Goal: Task Accomplishment & Management: Manage account settings

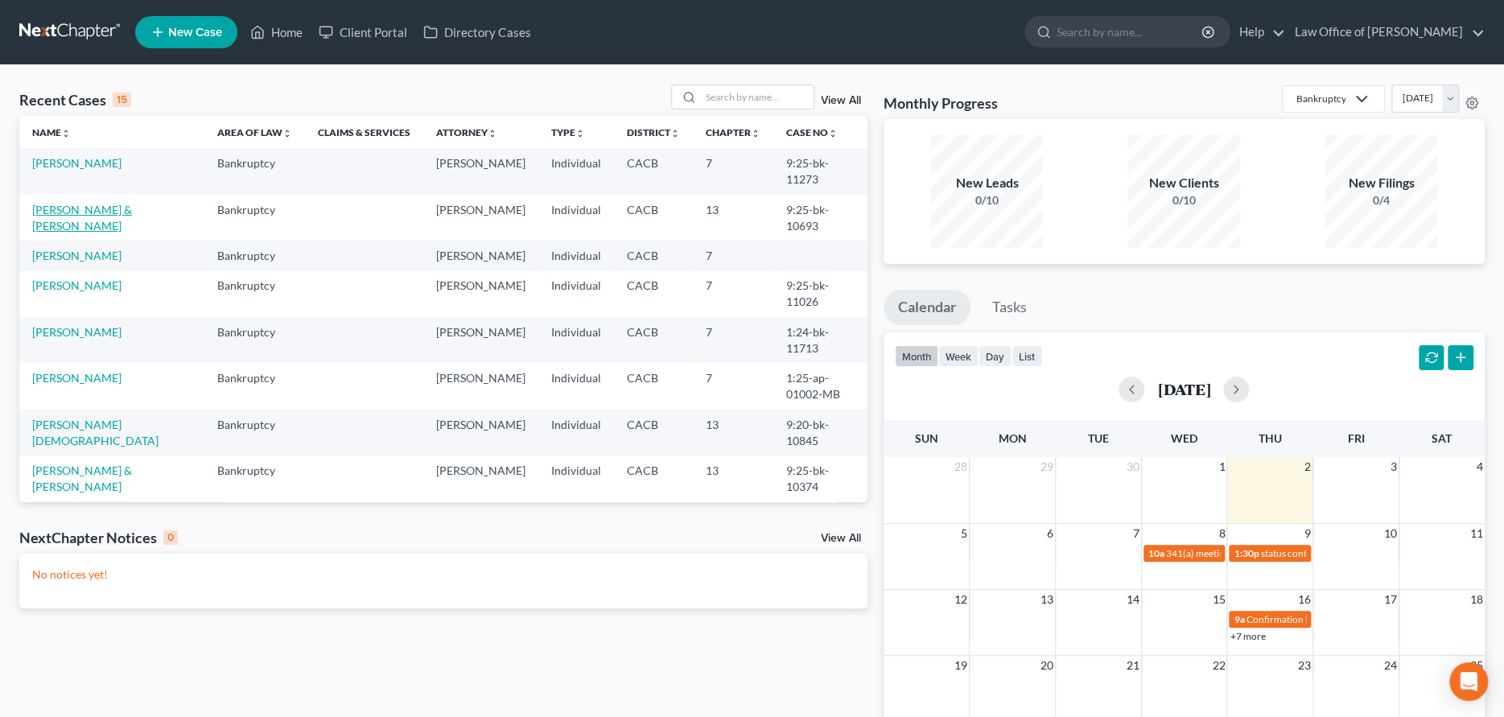
click at [71, 204] on link "[PERSON_NAME] & [PERSON_NAME]" at bounding box center [82, 218] width 100 height 30
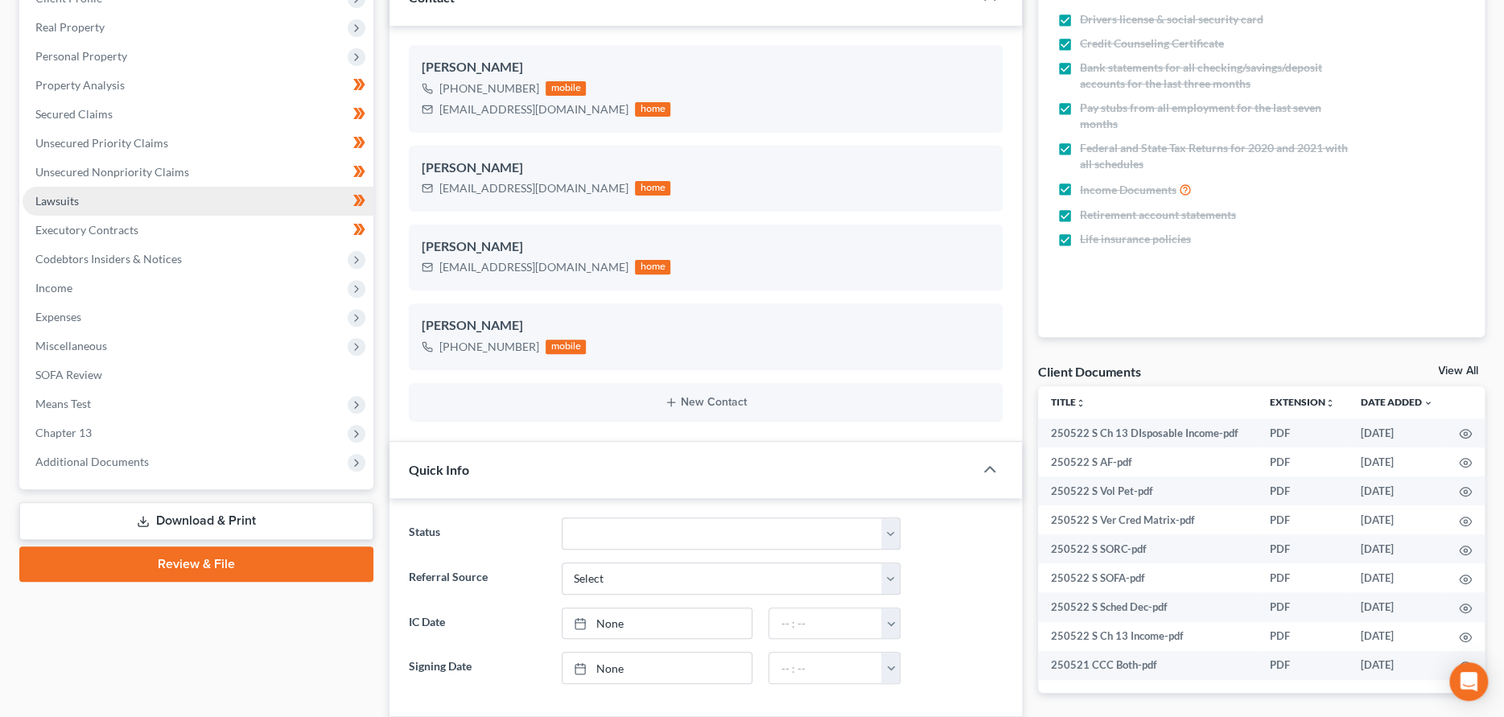
scroll to position [563, 0]
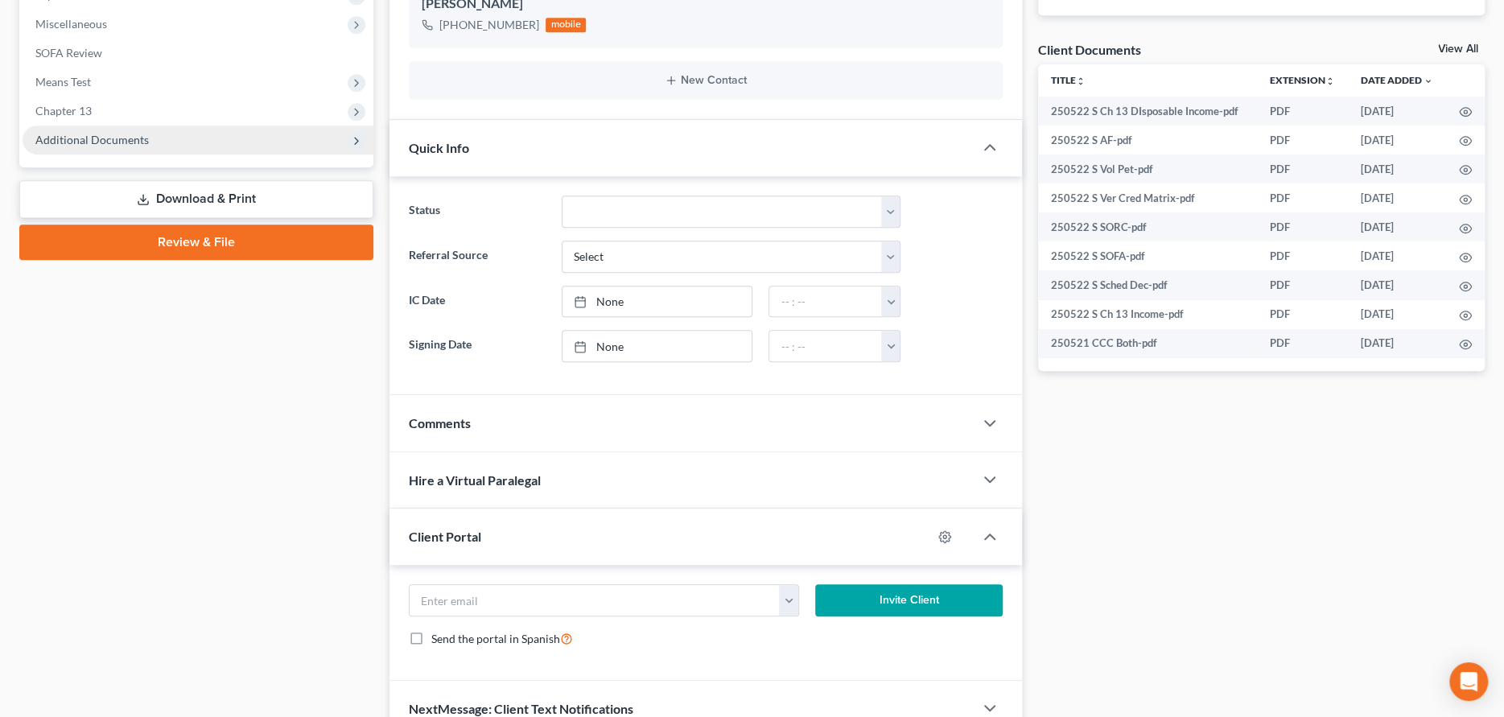
click at [163, 138] on span "Additional Documents" at bounding box center [198, 139] width 351 height 29
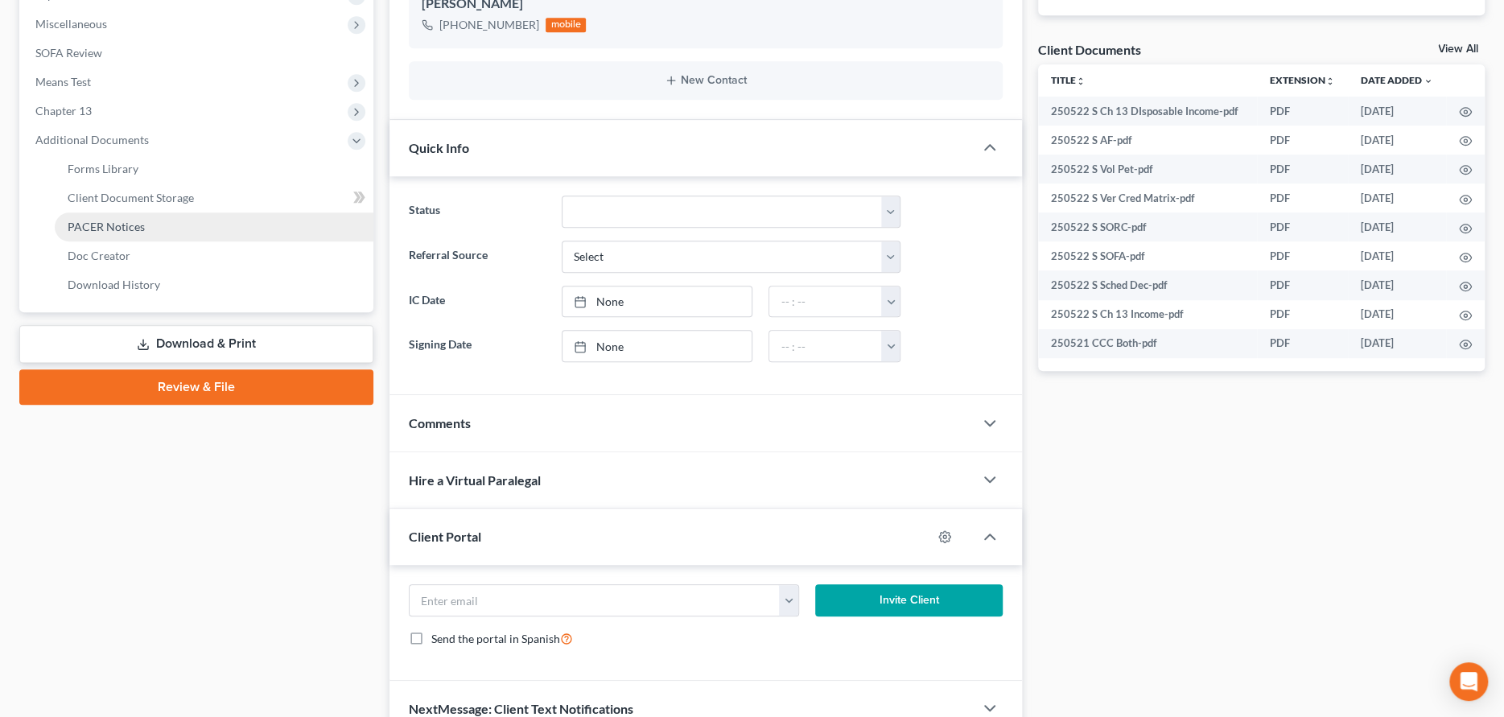
click at [153, 226] on link "PACER Notices" at bounding box center [214, 226] width 319 height 29
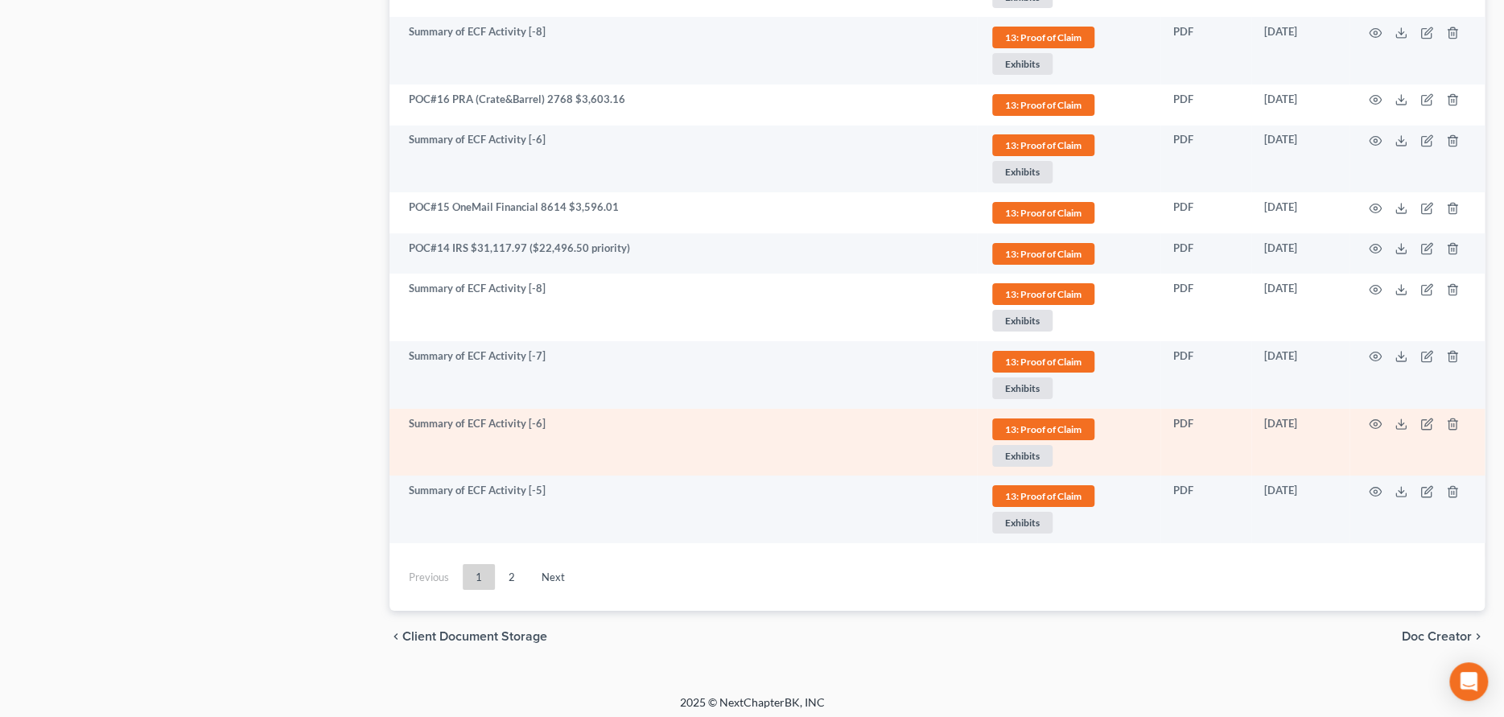
scroll to position [3821, 0]
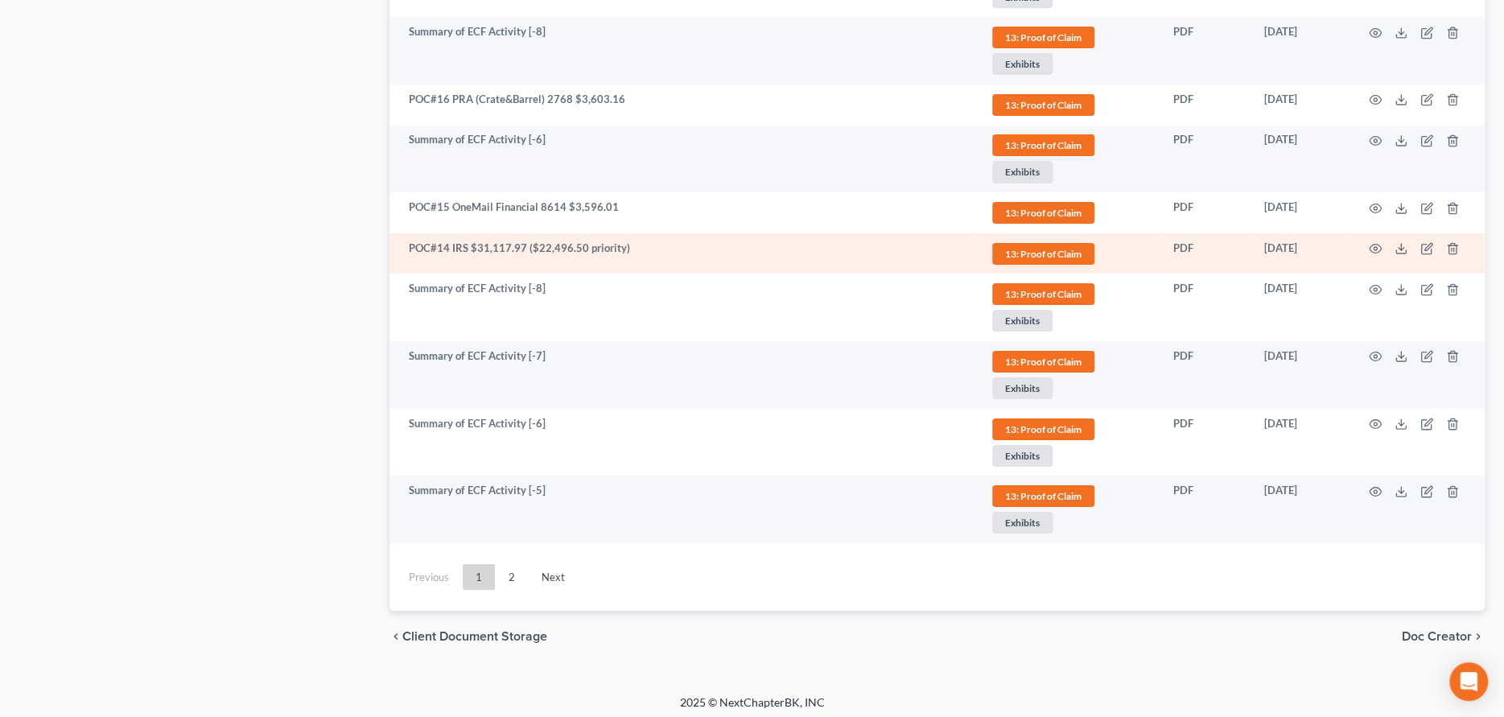
click at [408, 244] on td "POC#14 IRS $31,117.97 ($22,496.50 priority)" at bounding box center [682, 253] width 587 height 41
click at [1403, 248] on polyline at bounding box center [1401, 249] width 6 height 2
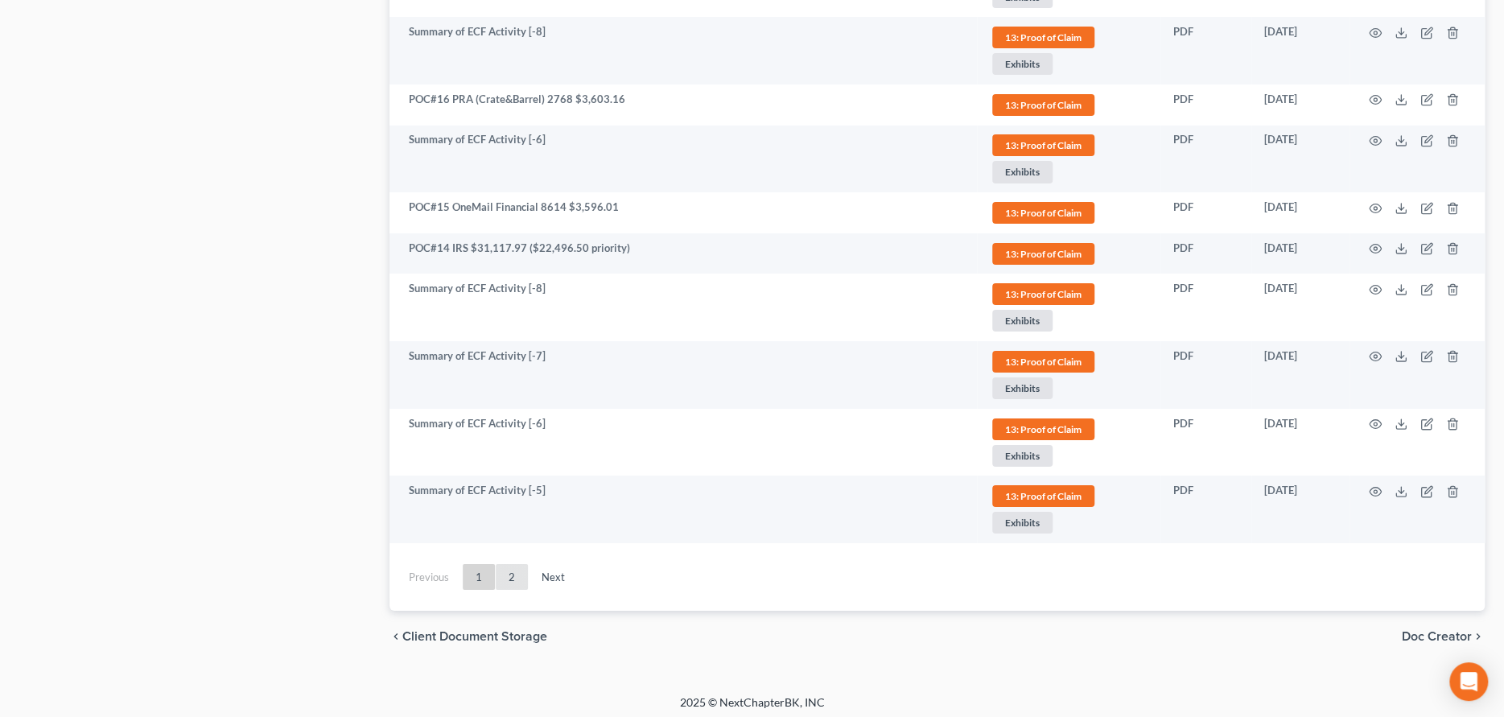
click at [506, 573] on link "2" at bounding box center [512, 577] width 32 height 26
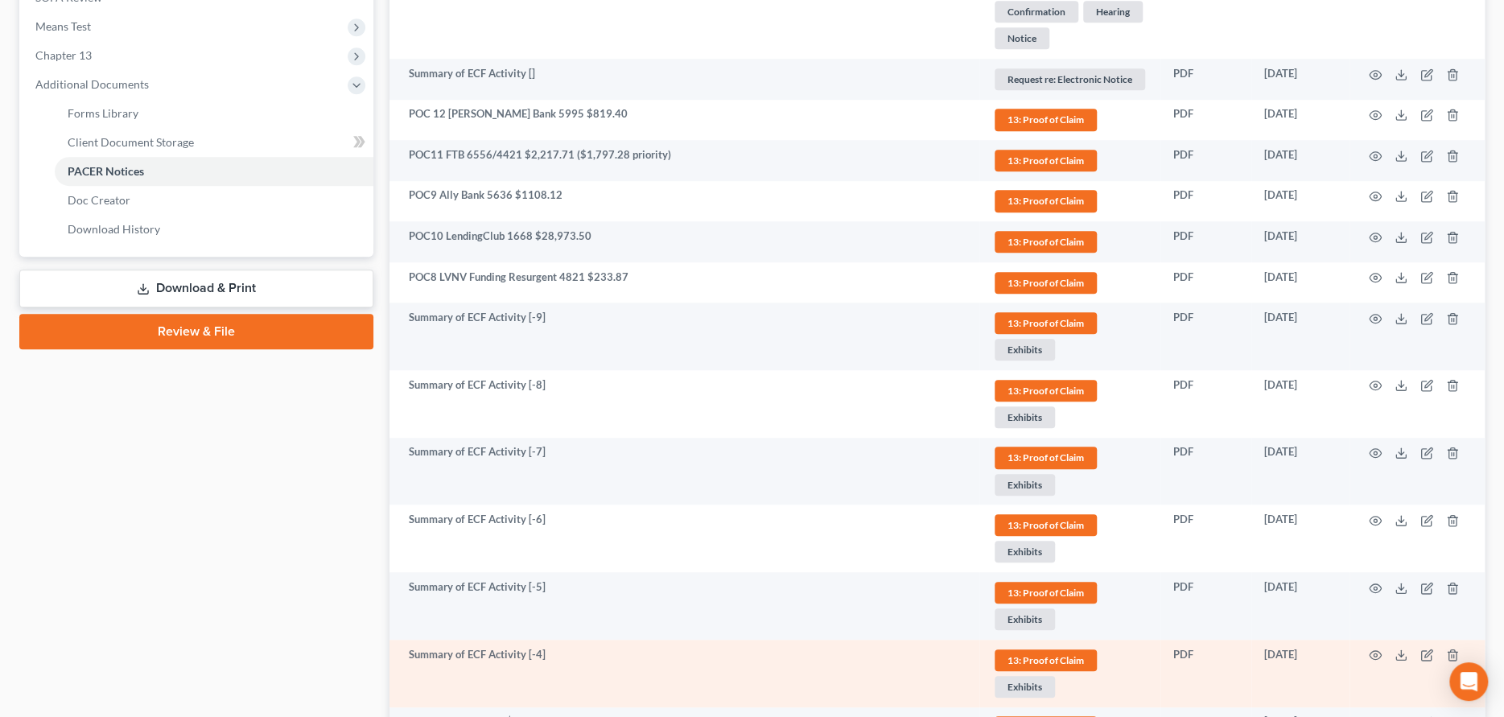
scroll to position [577, 0]
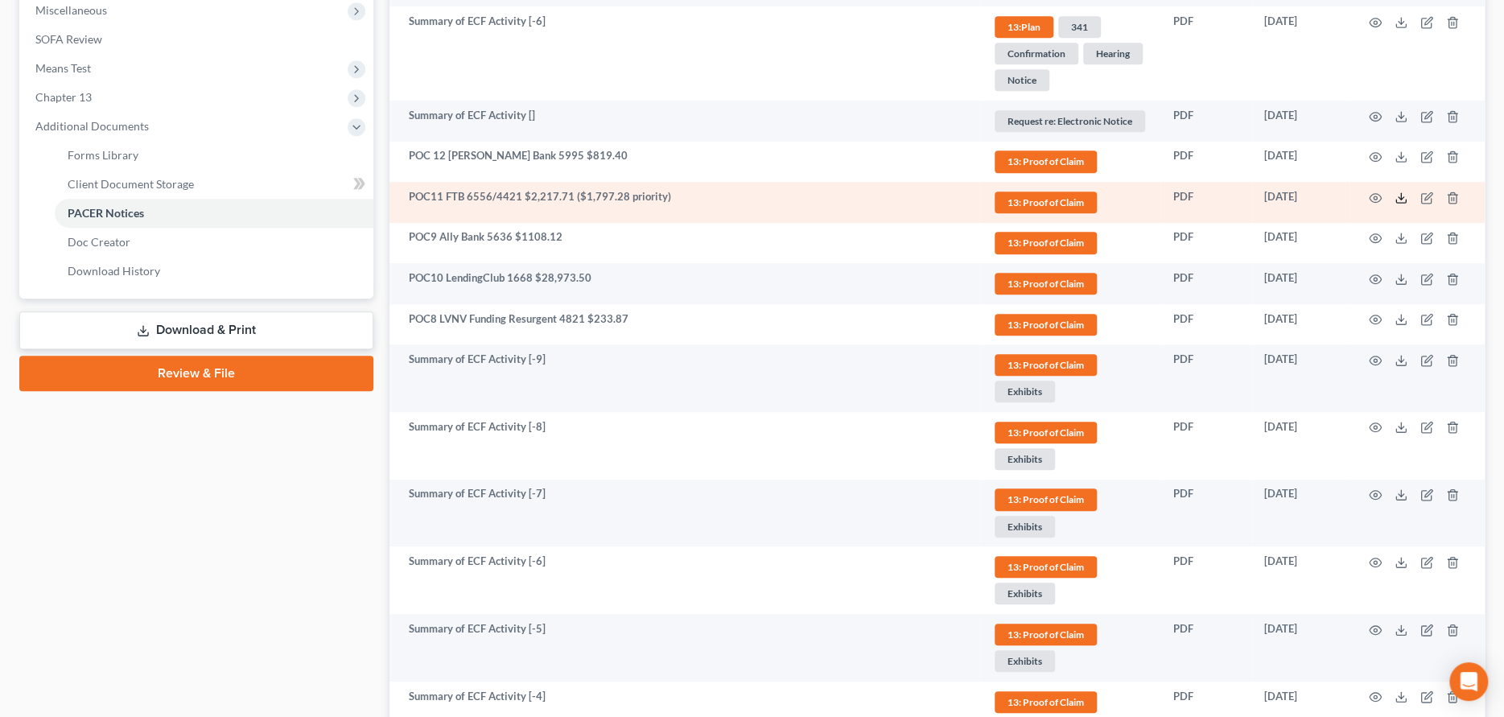
click at [1403, 196] on polyline at bounding box center [1401, 197] width 6 height 2
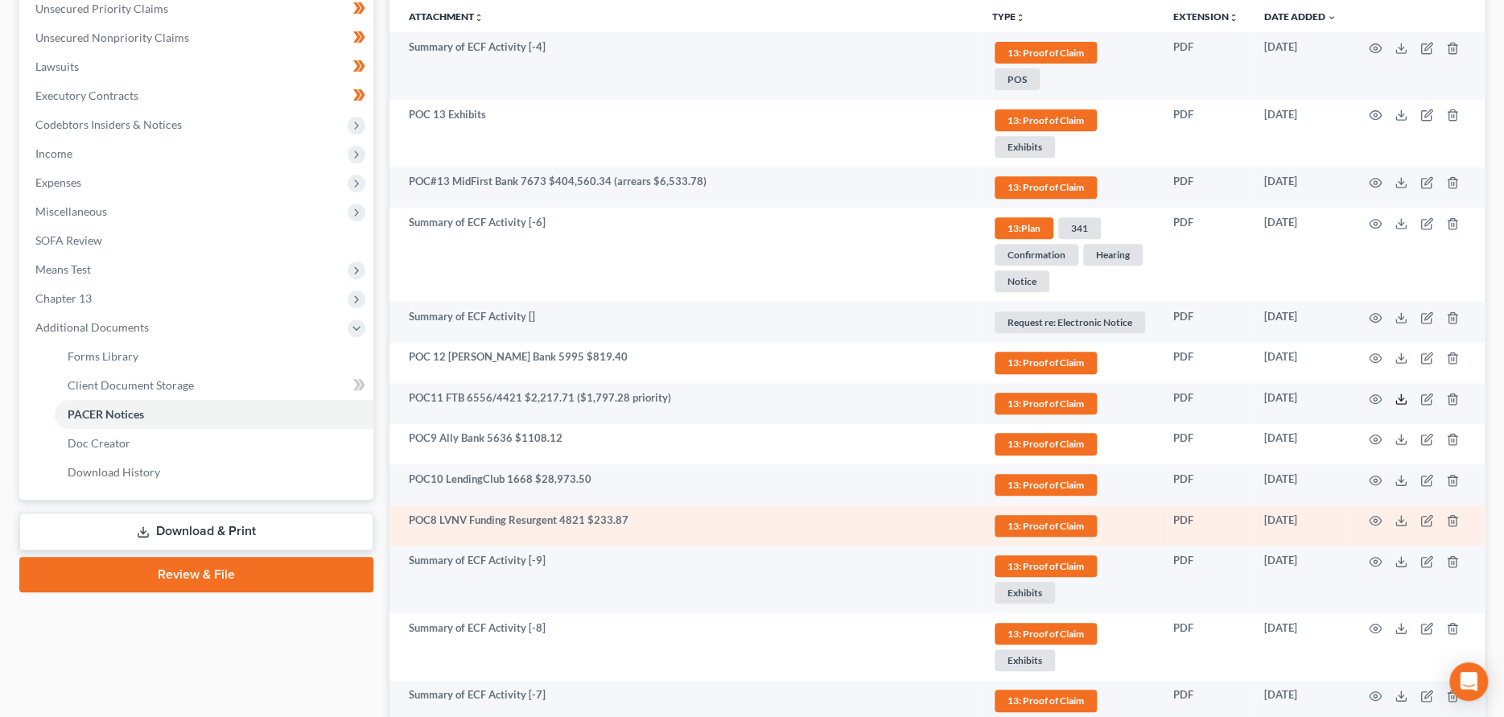
scroll to position [335, 0]
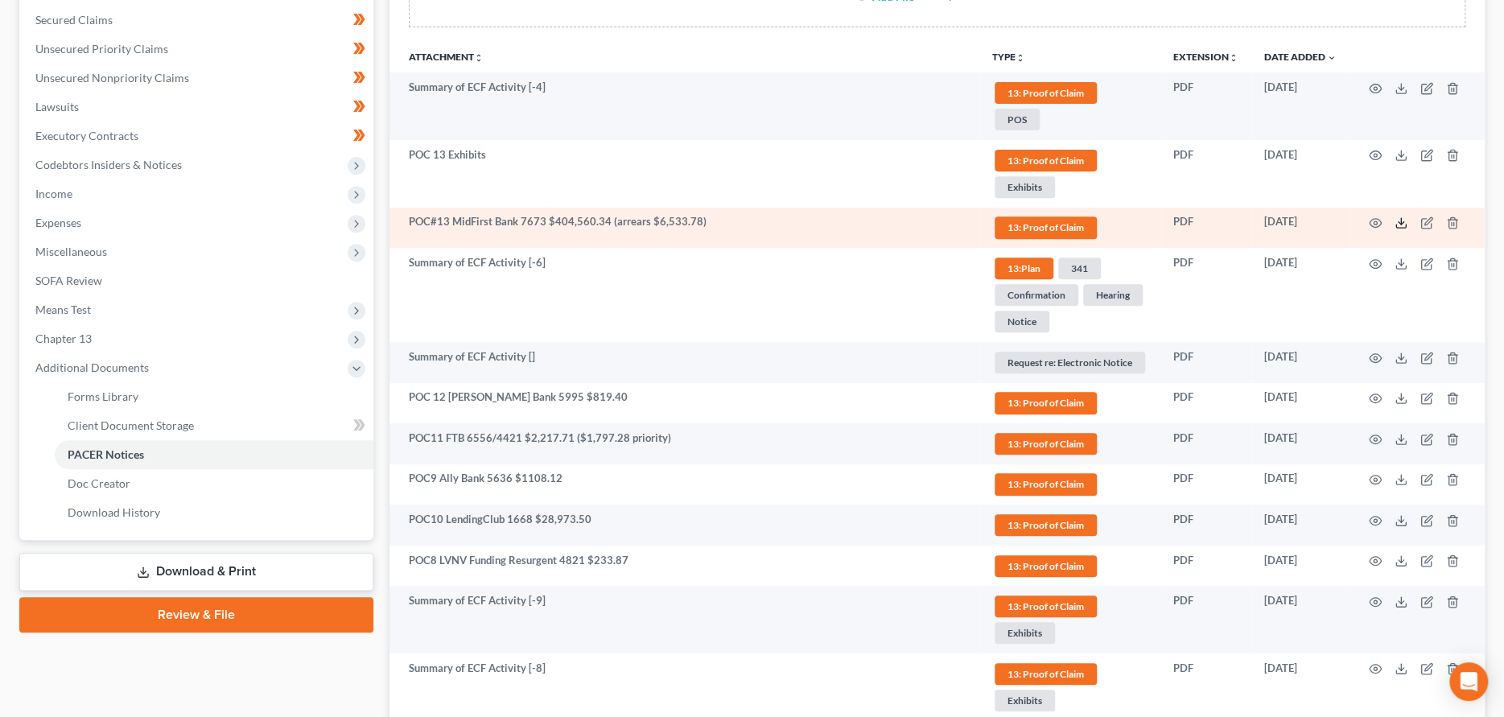
click at [1403, 218] on icon at bounding box center [1400, 222] width 13 height 13
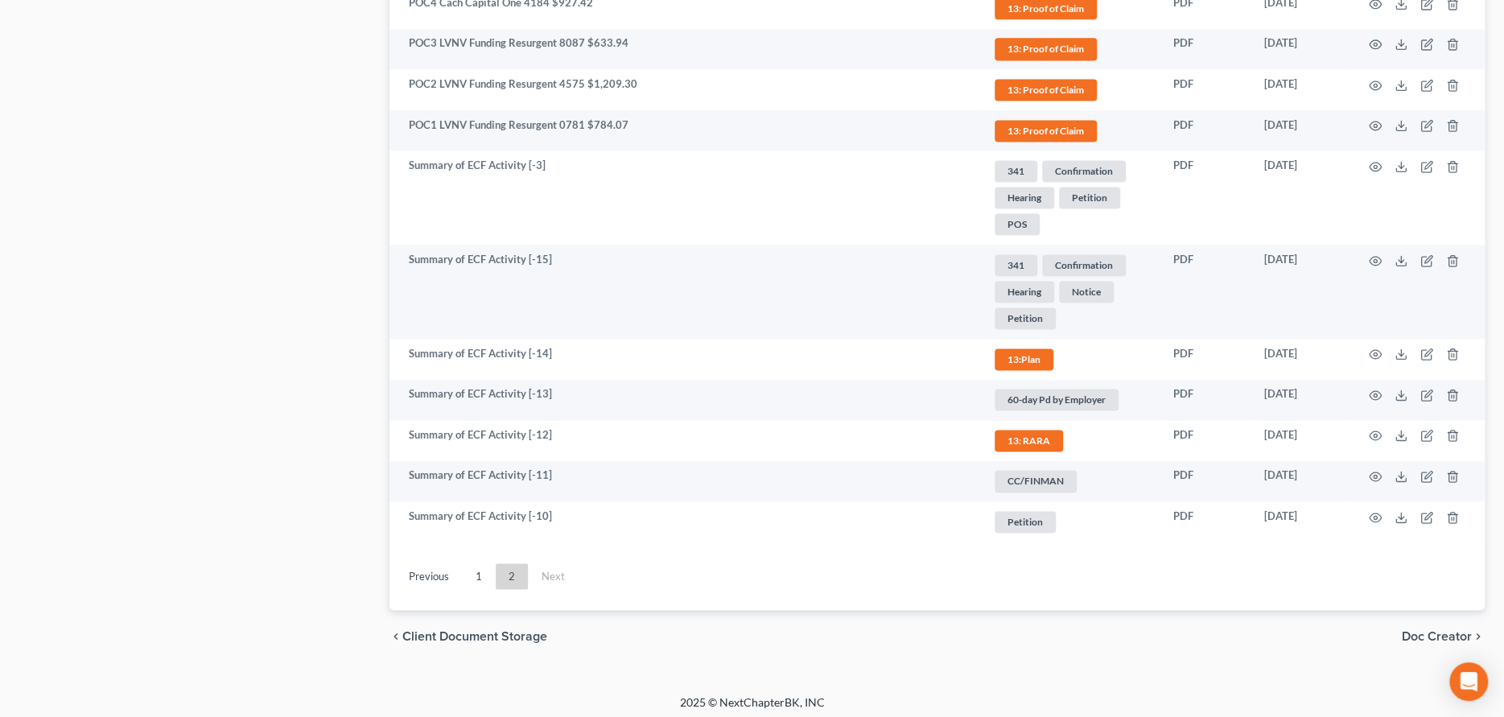
scroll to position [1462, 0]
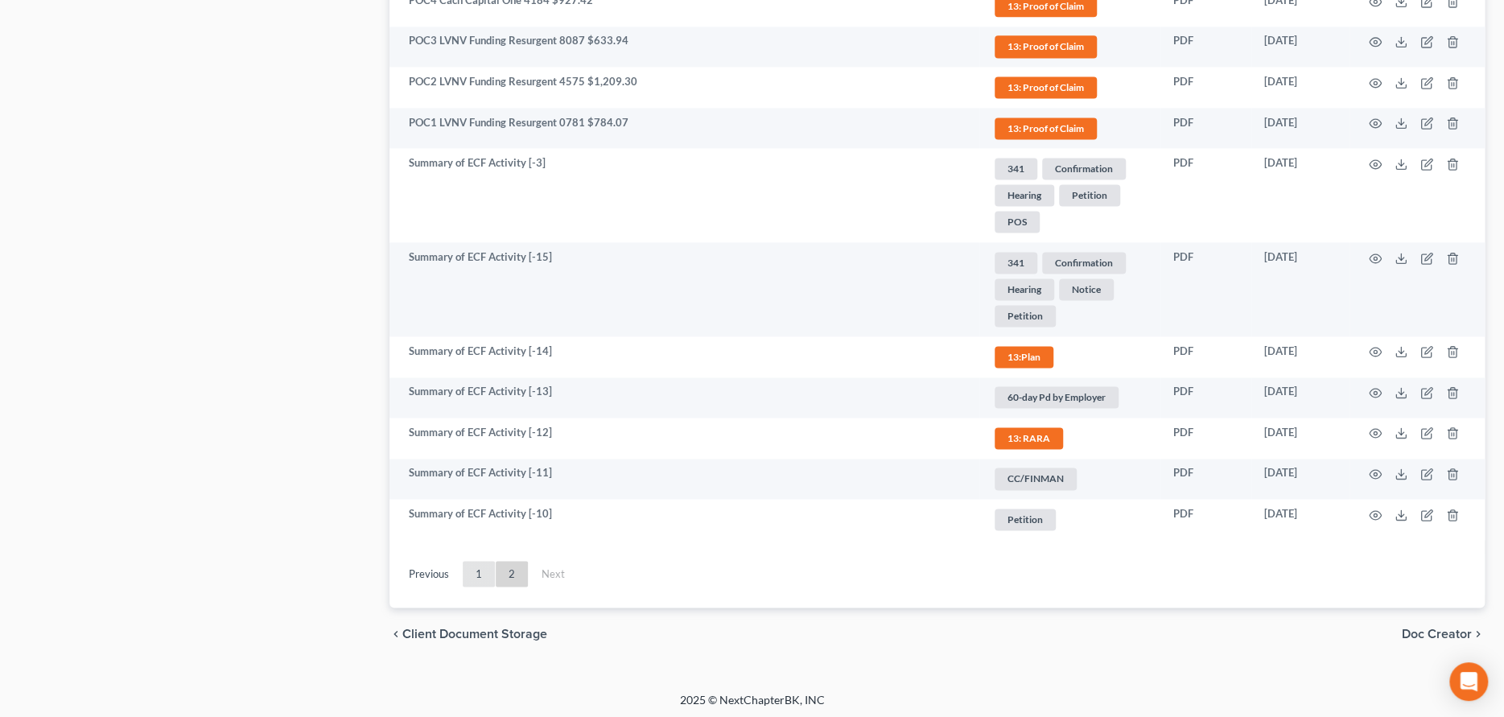
click at [479, 570] on link "1" at bounding box center [479, 574] width 32 height 26
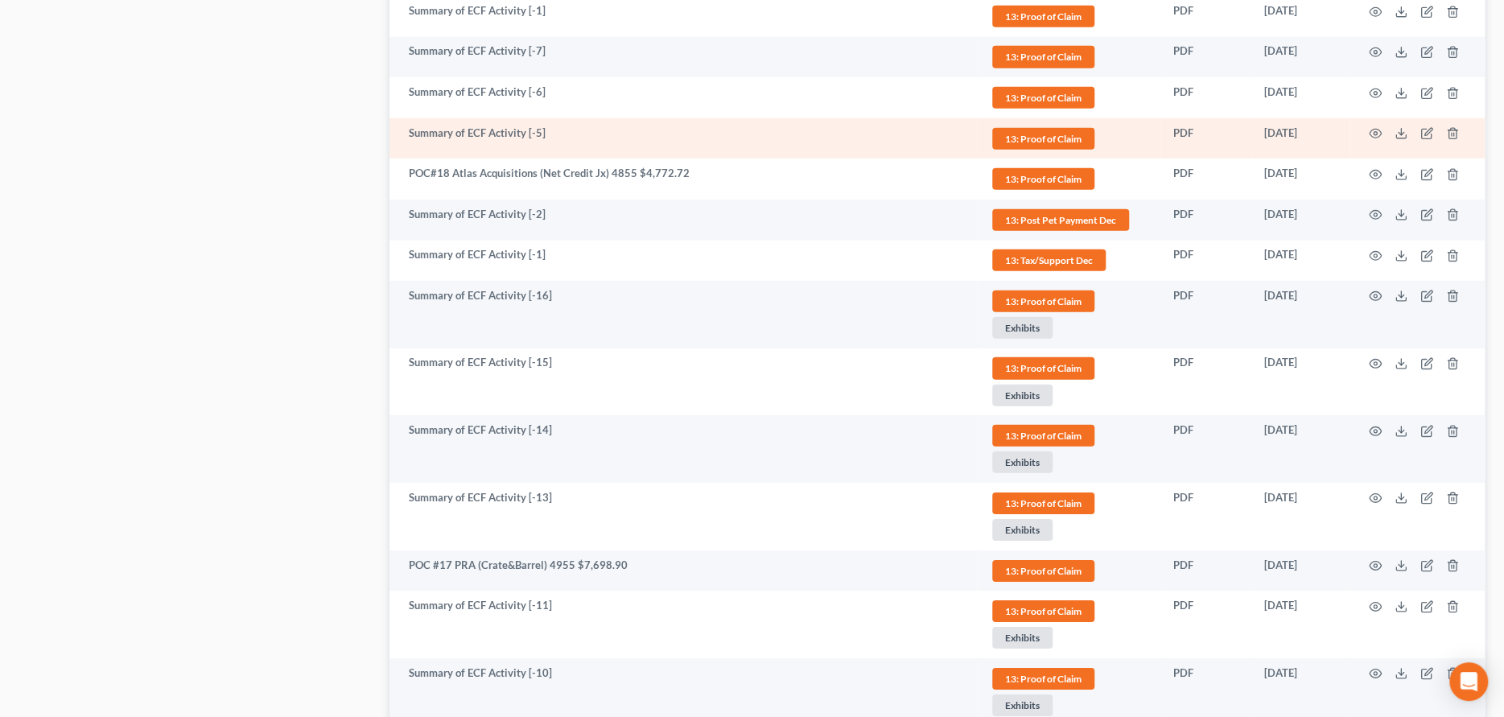
scroll to position [3017, 0]
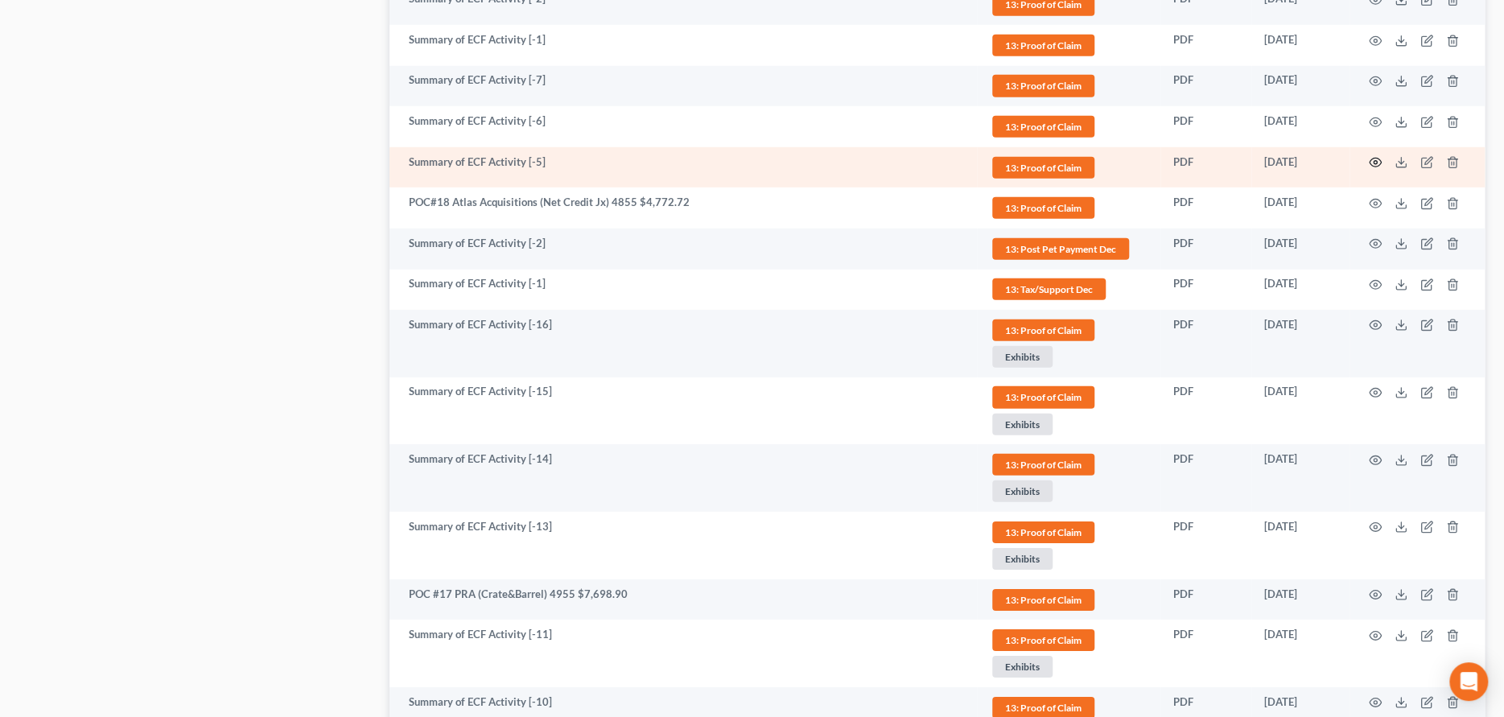
click at [1378, 158] on icon "button" at bounding box center [1374, 162] width 13 height 13
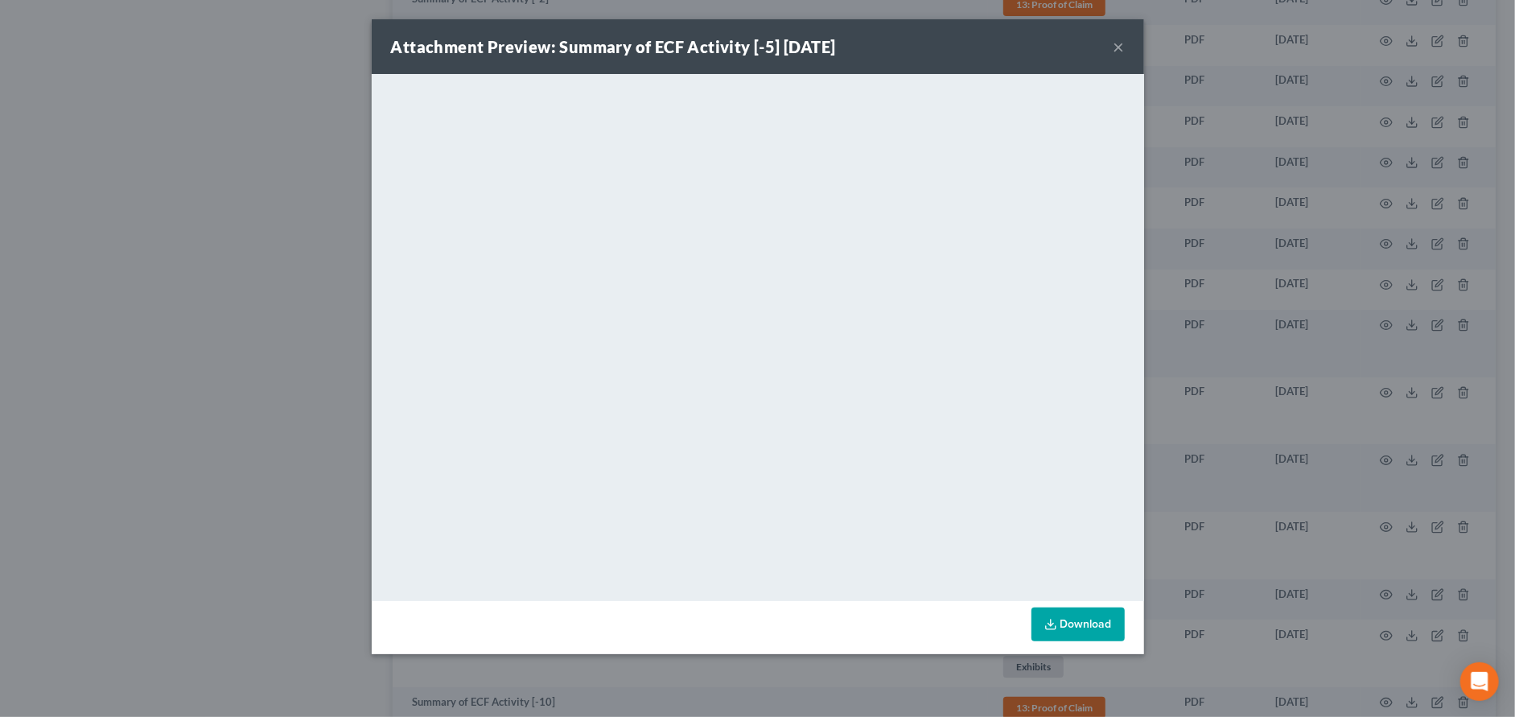
click at [1121, 43] on button "×" at bounding box center [1118, 46] width 11 height 19
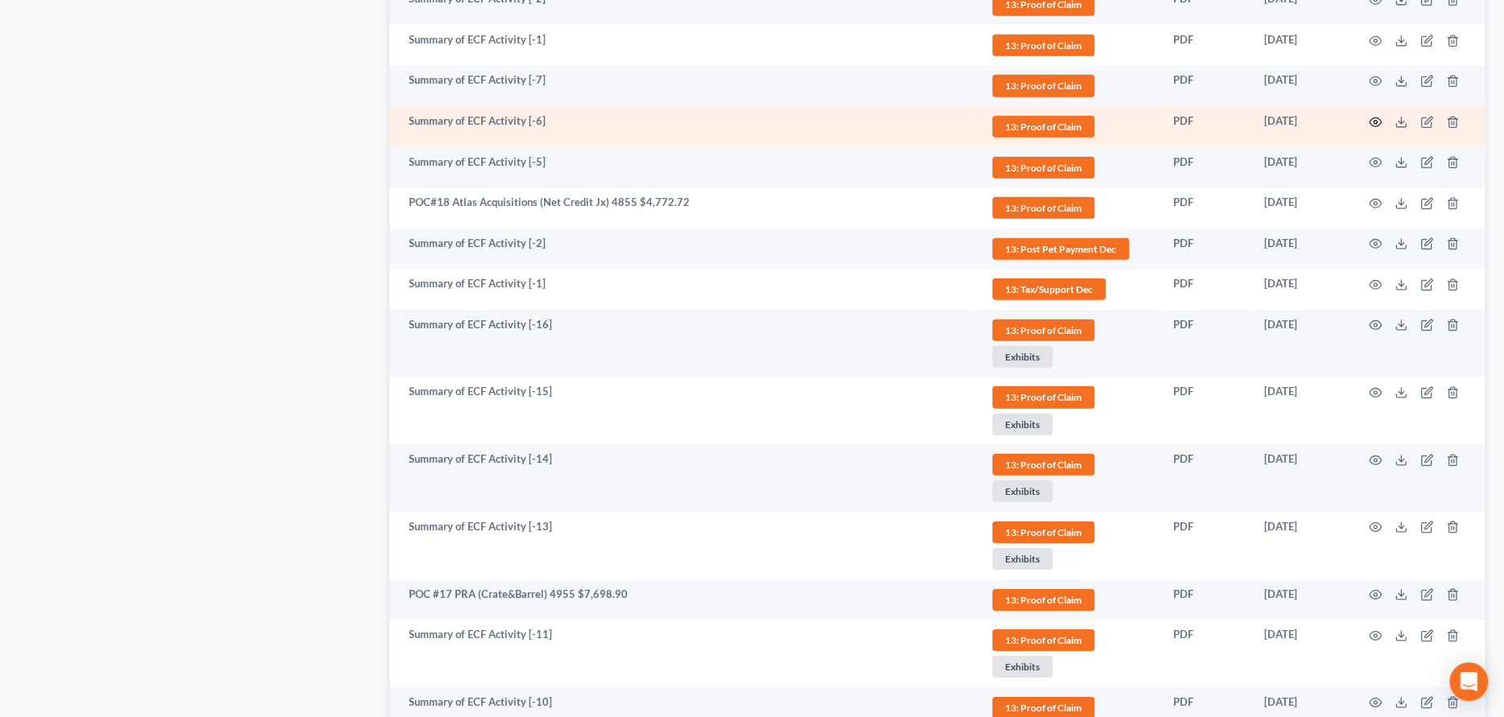
click at [1373, 121] on circle "button" at bounding box center [1374, 122] width 3 height 3
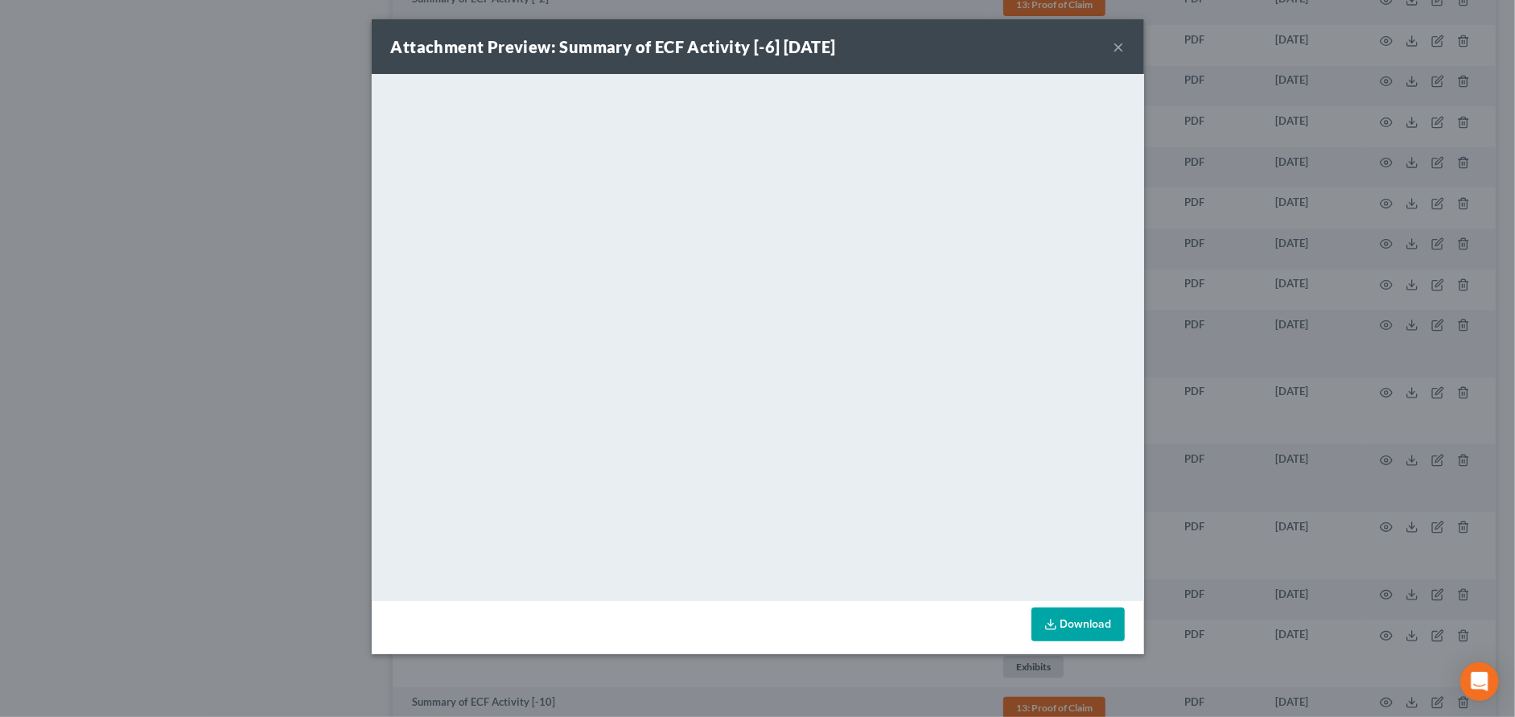
click at [1115, 52] on button "×" at bounding box center [1118, 46] width 11 height 19
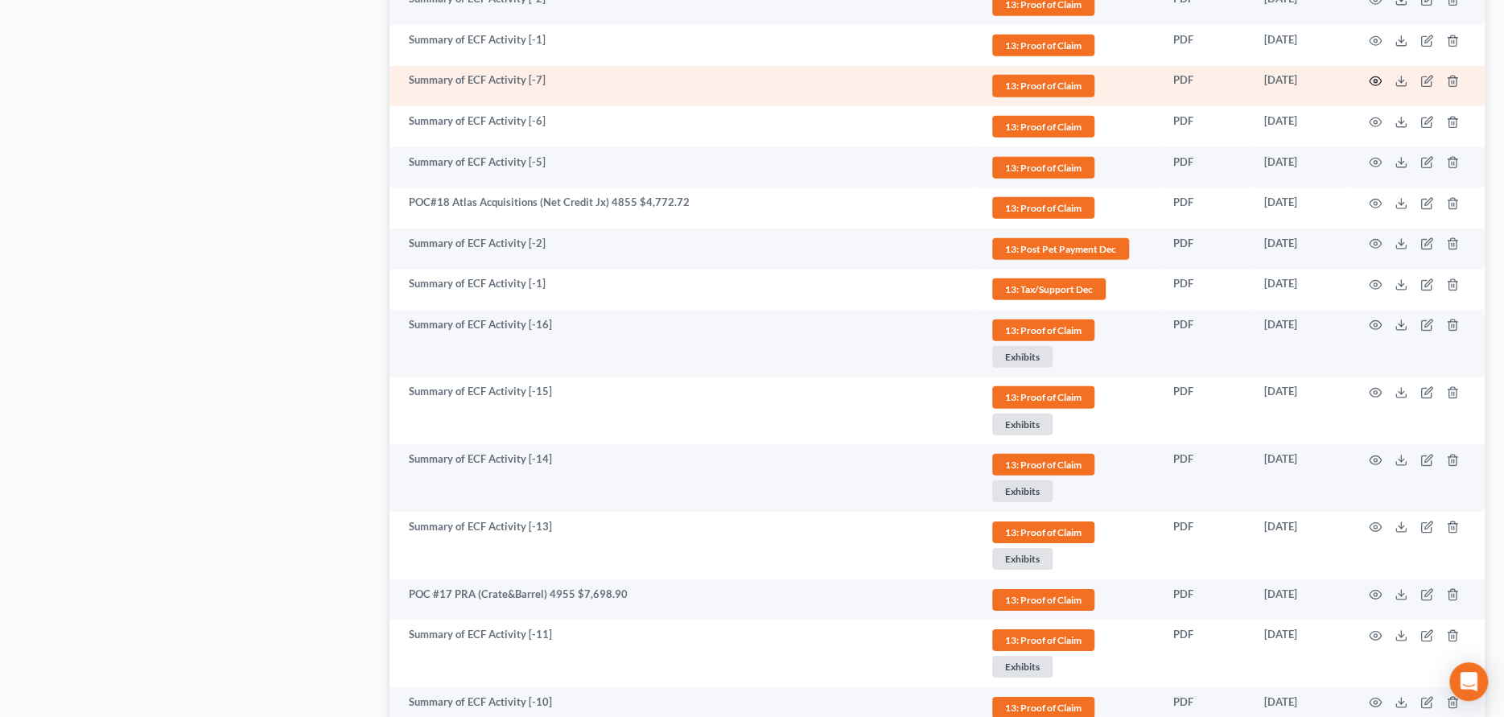
click at [1373, 80] on circle "button" at bounding box center [1374, 81] width 3 height 3
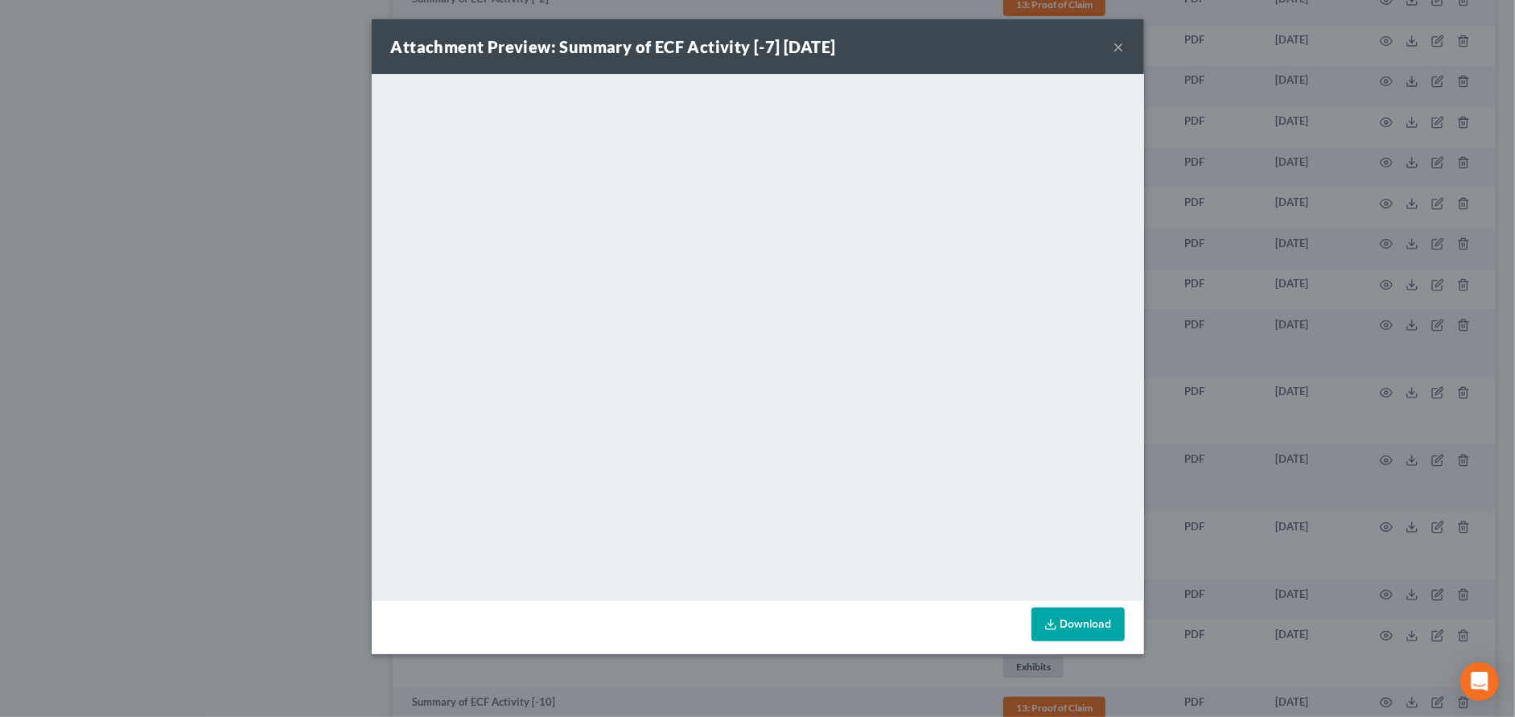
click at [1113, 42] on button "×" at bounding box center [1118, 46] width 11 height 19
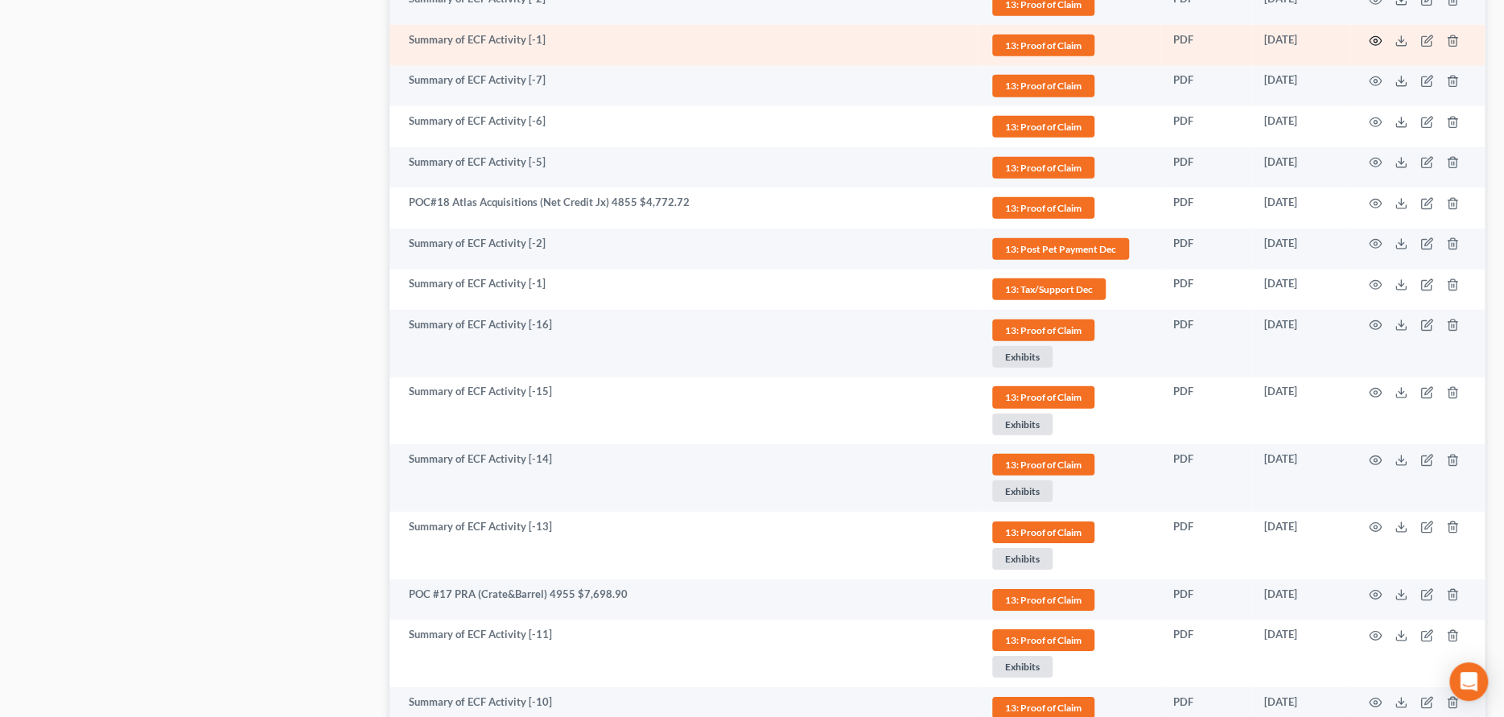
click at [1370, 35] on icon "button" at bounding box center [1374, 41] width 13 height 13
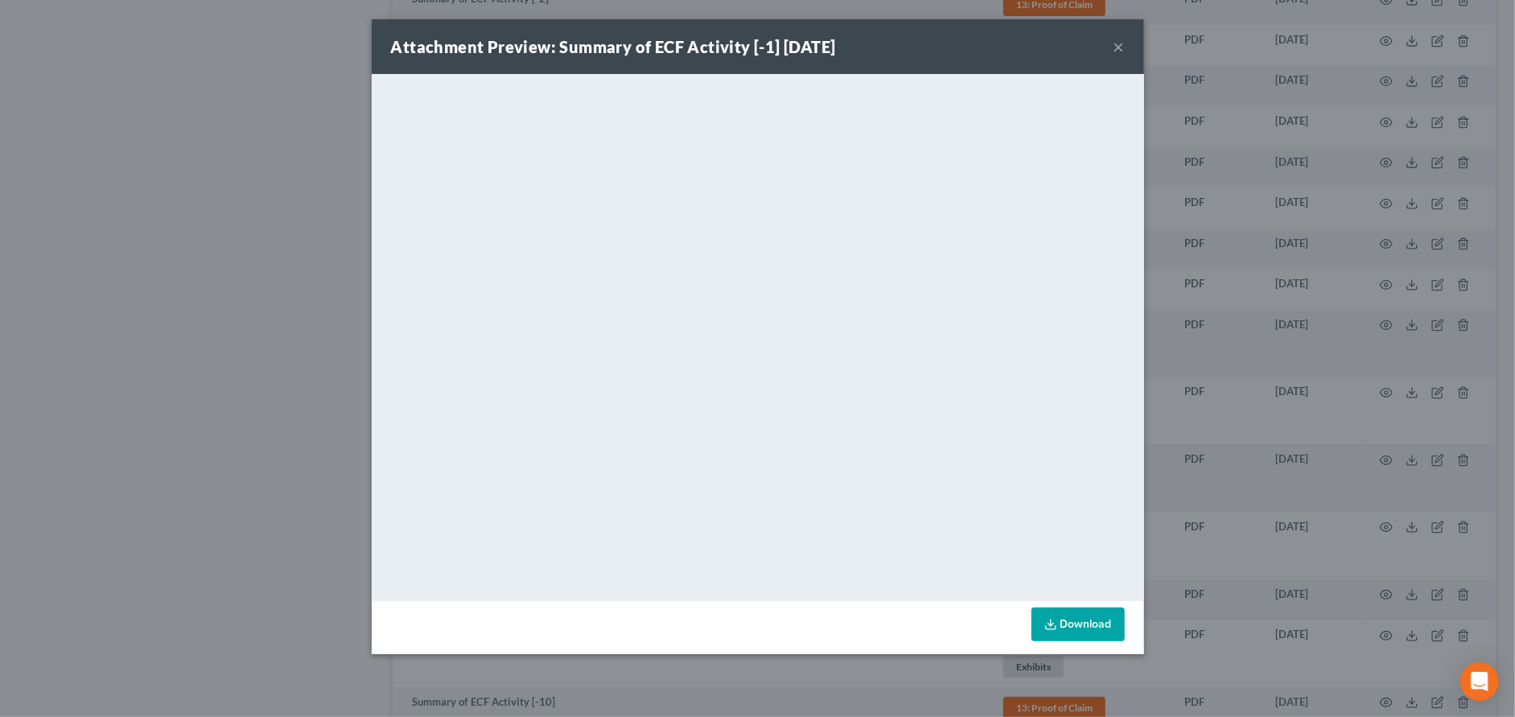
click at [1113, 46] on button "×" at bounding box center [1118, 46] width 11 height 19
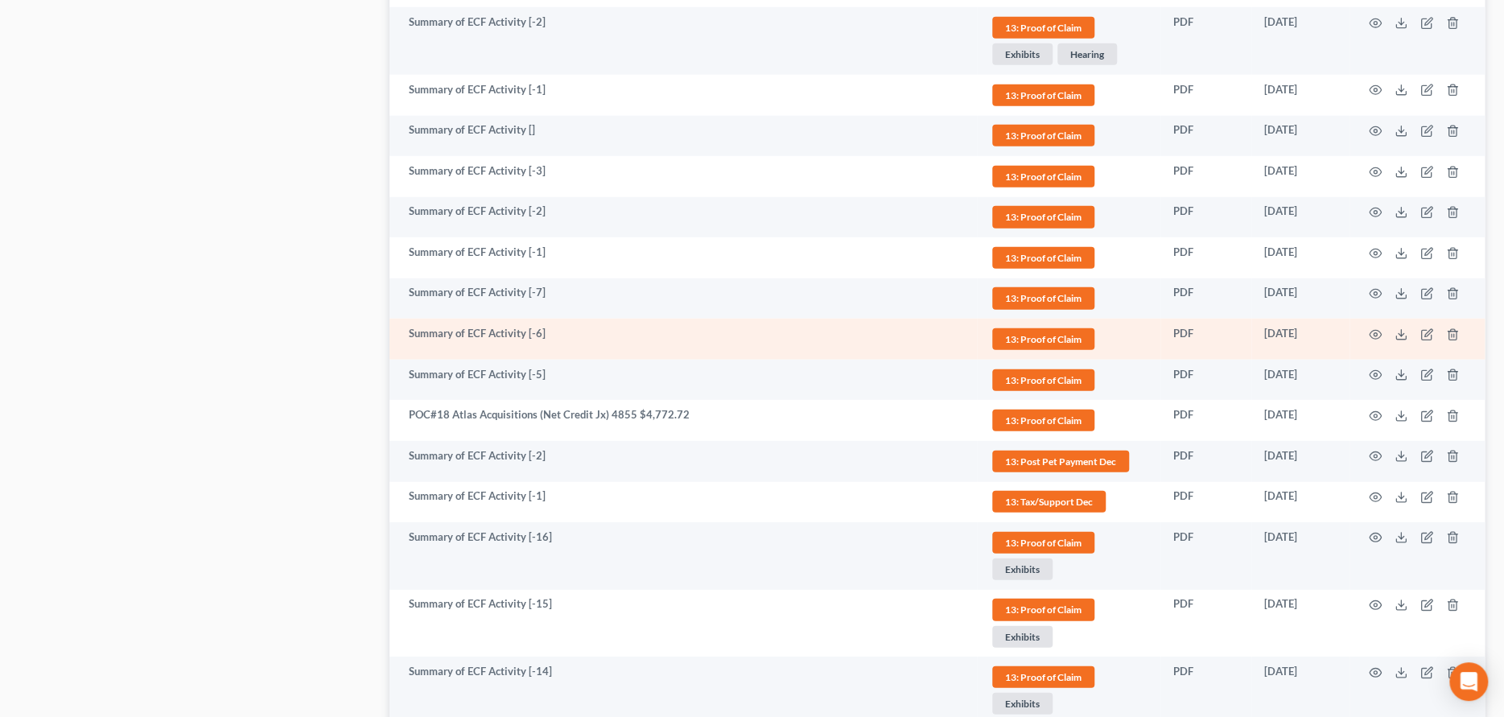
scroll to position [2775, 0]
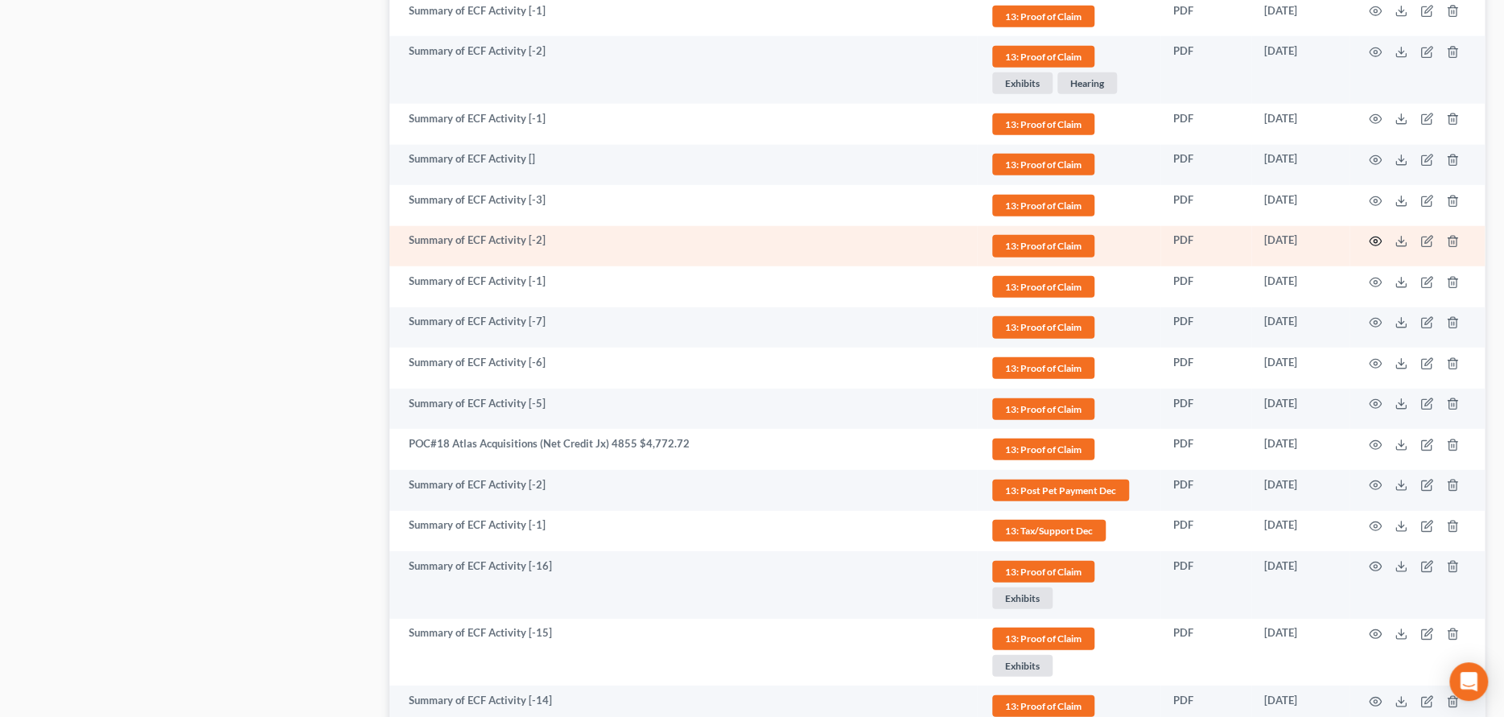
click at [1376, 238] on icon "button" at bounding box center [1374, 241] width 13 height 13
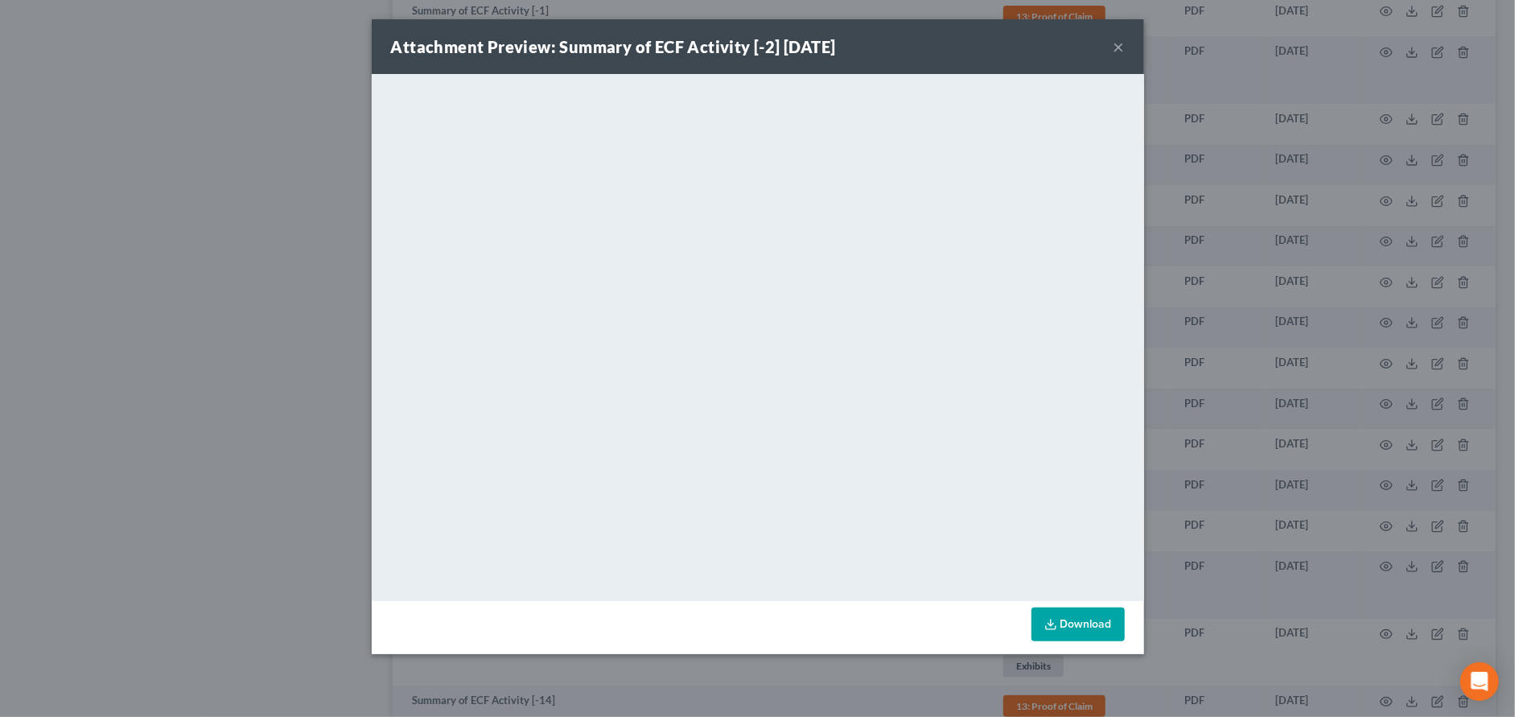
click at [1112, 43] on div "Attachment Preview: Summary of ECF Activity [-2] [DATE] ×" at bounding box center [758, 46] width 772 height 55
click at [1113, 47] on button "×" at bounding box center [1118, 46] width 11 height 19
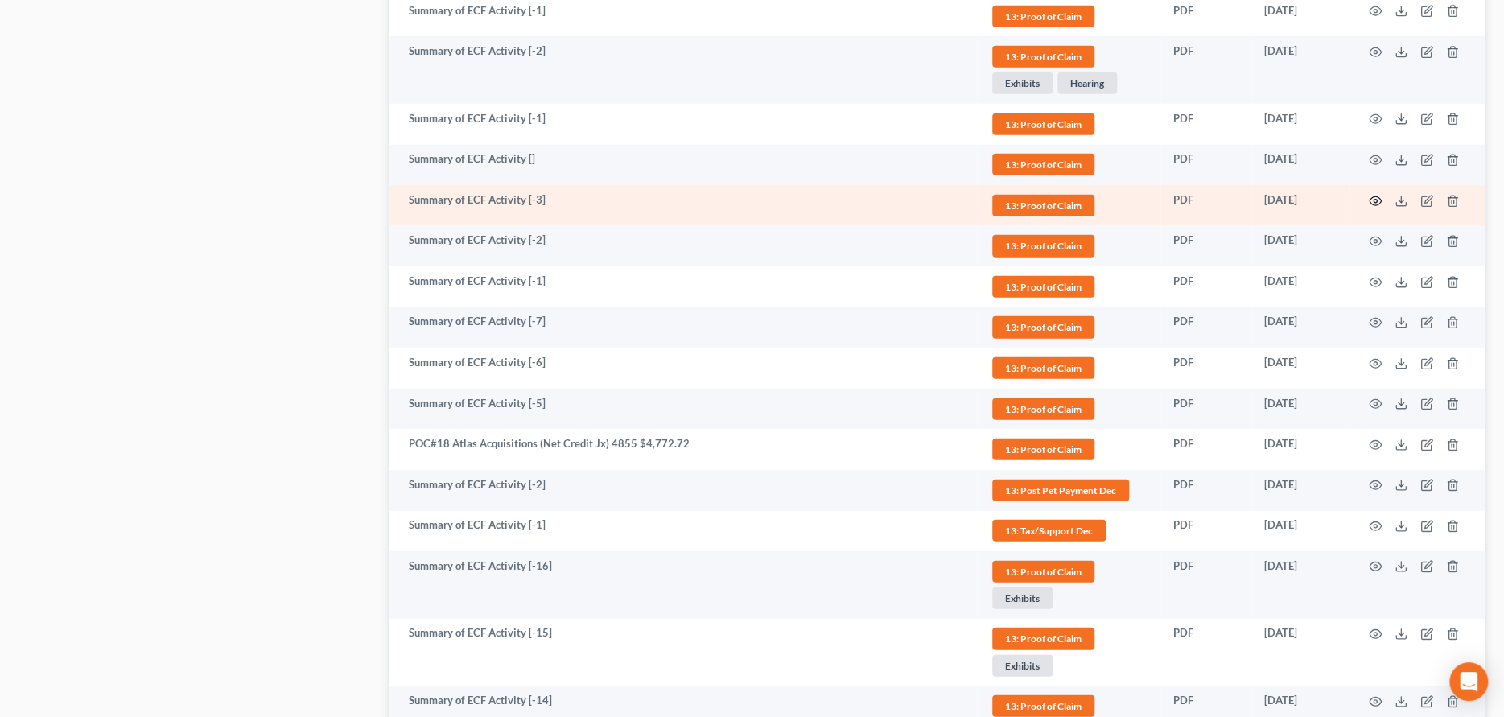
click at [1376, 196] on icon "button" at bounding box center [1374, 201] width 13 height 13
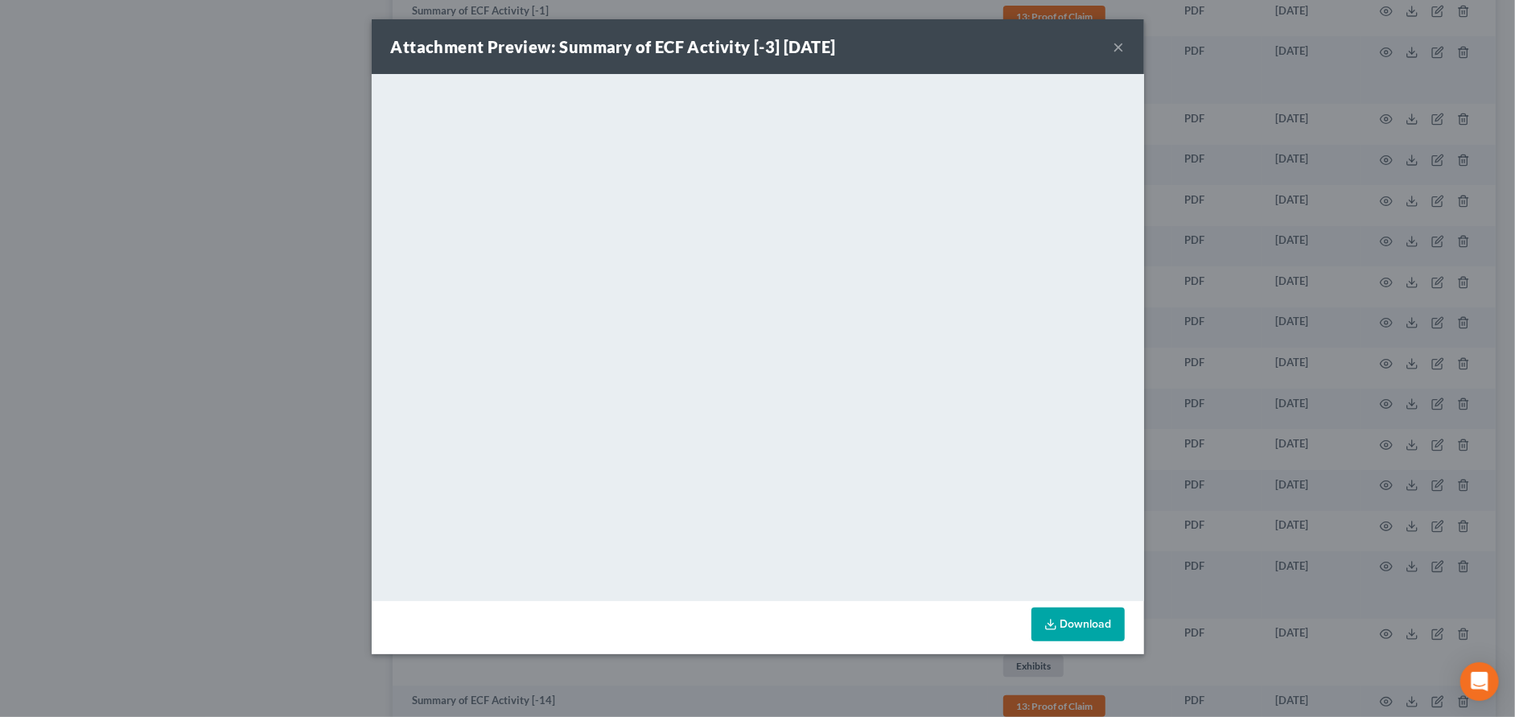
click at [1116, 48] on button "×" at bounding box center [1118, 46] width 11 height 19
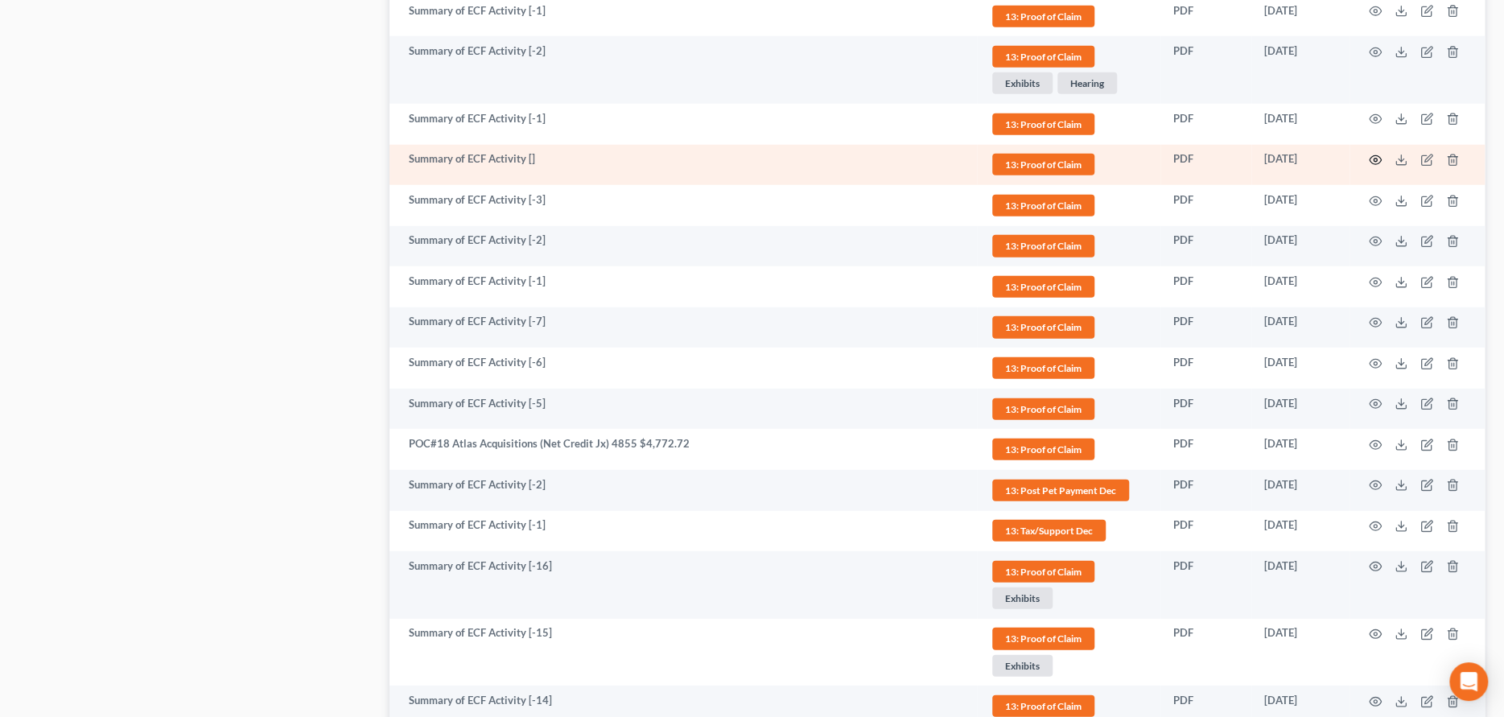
click at [1379, 156] on icon "button" at bounding box center [1375, 160] width 12 height 9
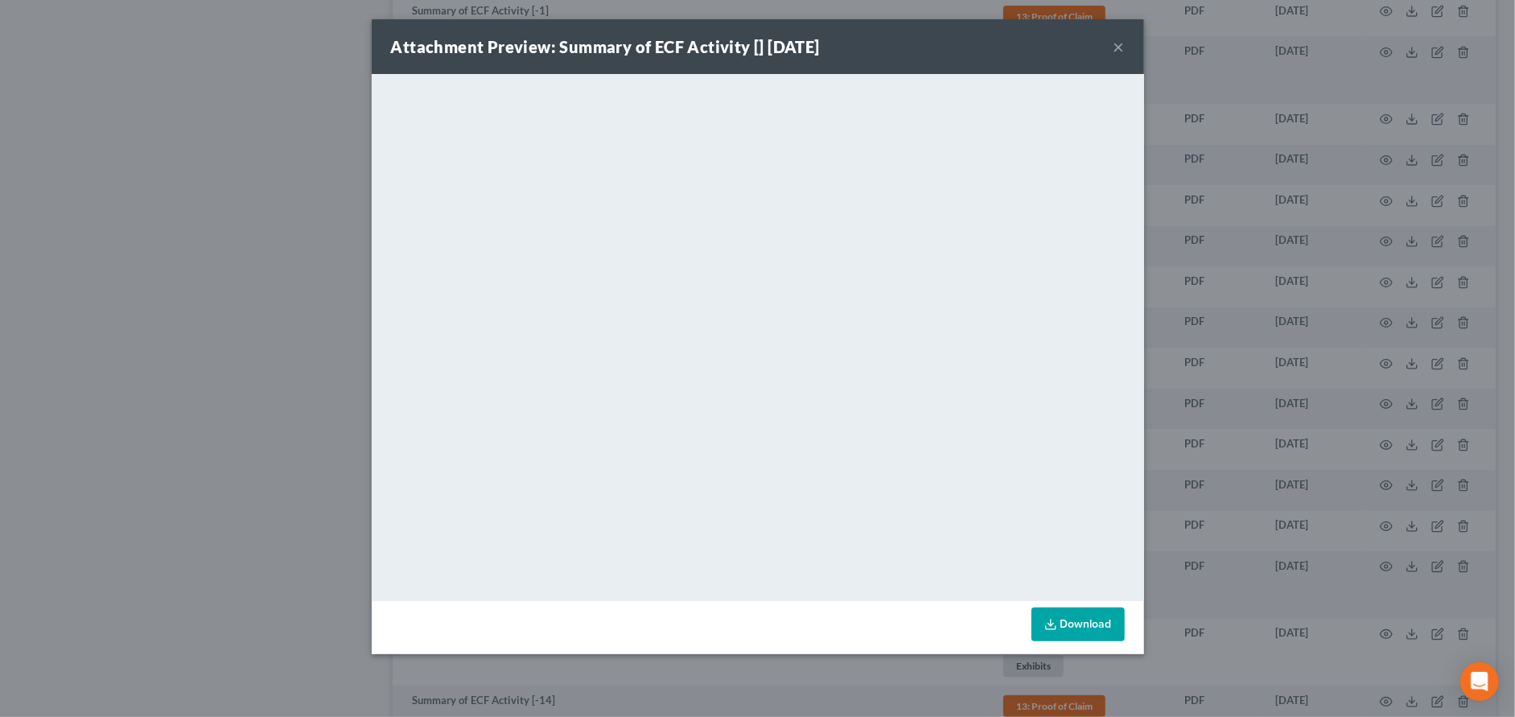
click at [1116, 41] on button "×" at bounding box center [1118, 46] width 11 height 19
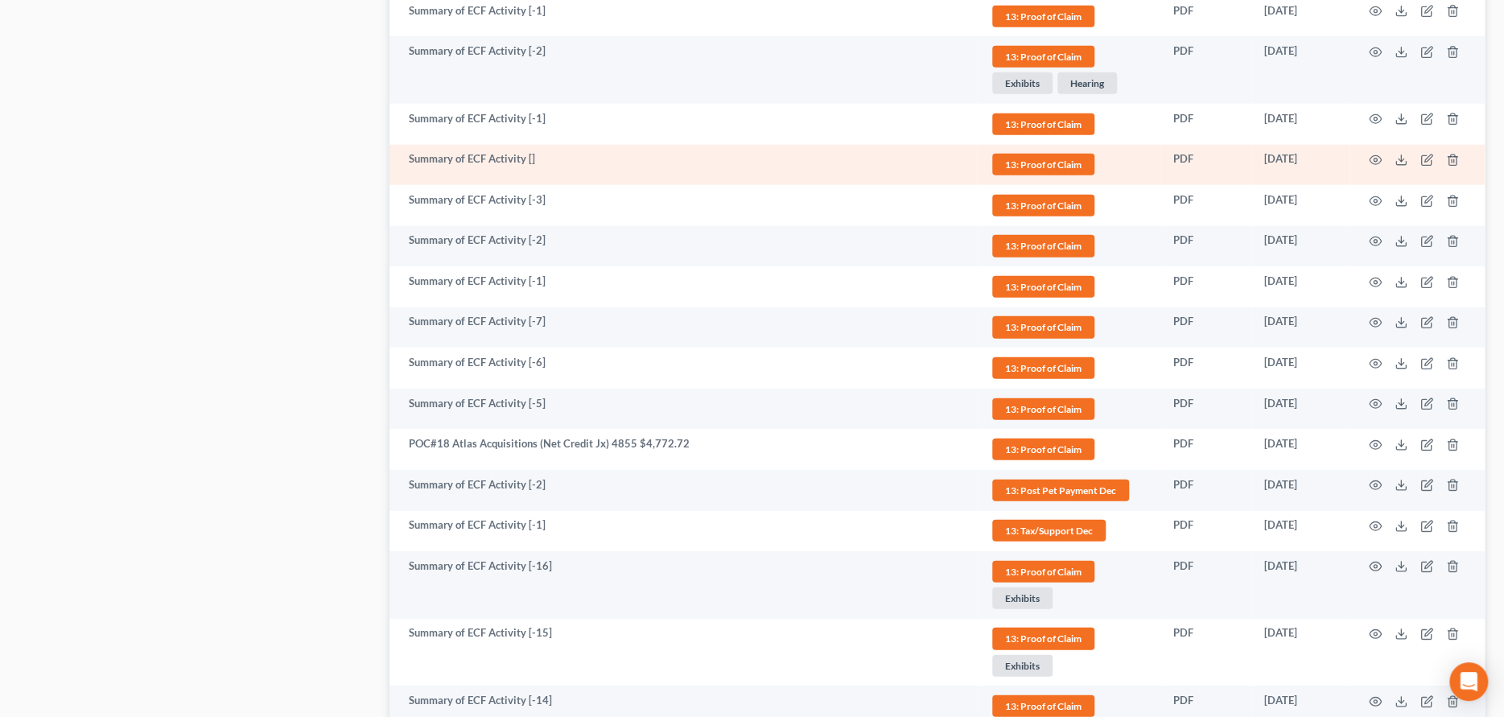
click at [525, 154] on td "Summary of ECF Activity []" at bounding box center [682, 165] width 587 height 41
click at [1426, 154] on icon "button" at bounding box center [1426, 160] width 13 height 13
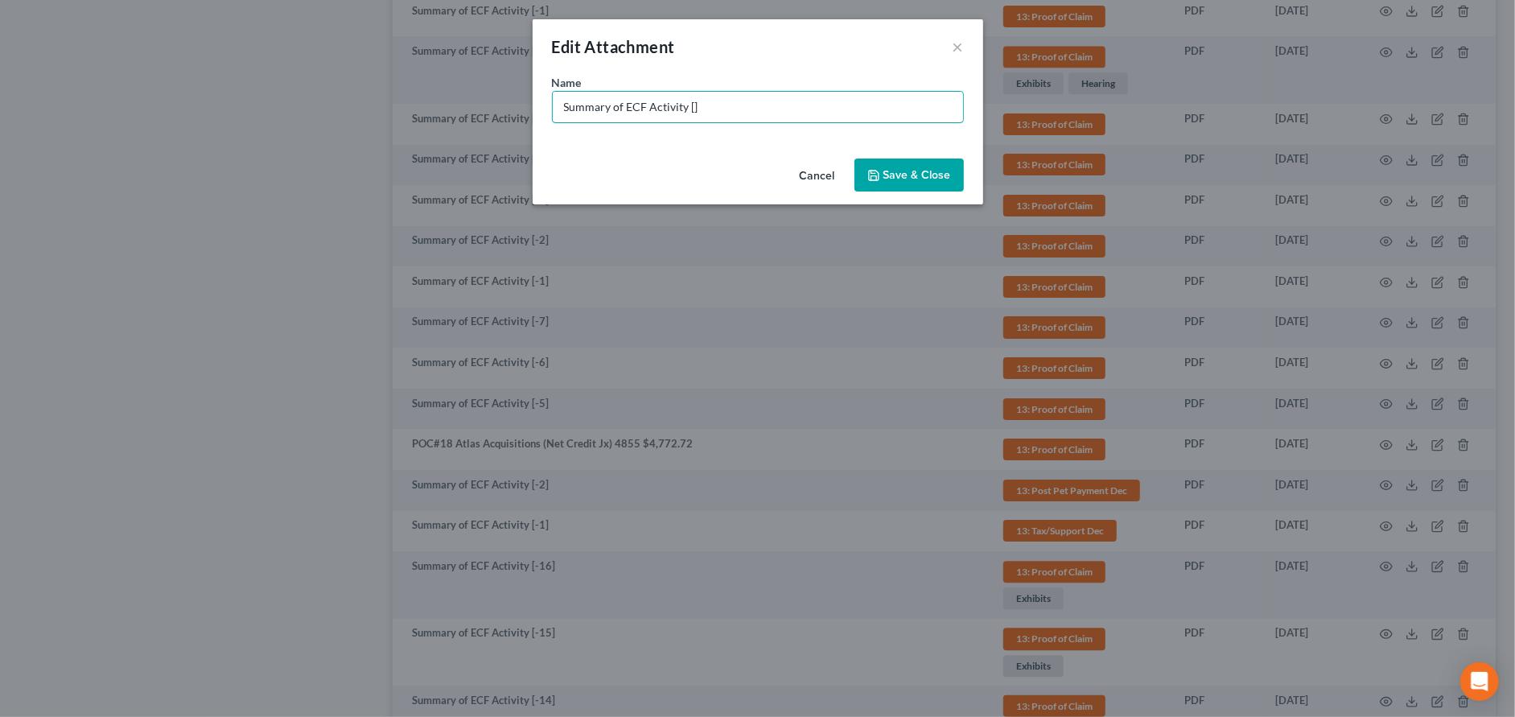
drag, startPoint x: 724, startPoint y: 107, endPoint x: 525, endPoint y: 93, distance: 200.0
click at [525, 93] on div "Edit Attachment × Name * Summary of ECF Activity [] Cancel Save & Close" at bounding box center [757, 358] width 1515 height 717
type input "POC#25 VW 6486 $41,172.13 ($1,250.84 arrears)"
click at [929, 177] on span "Save & Close" at bounding box center [917, 175] width 68 height 14
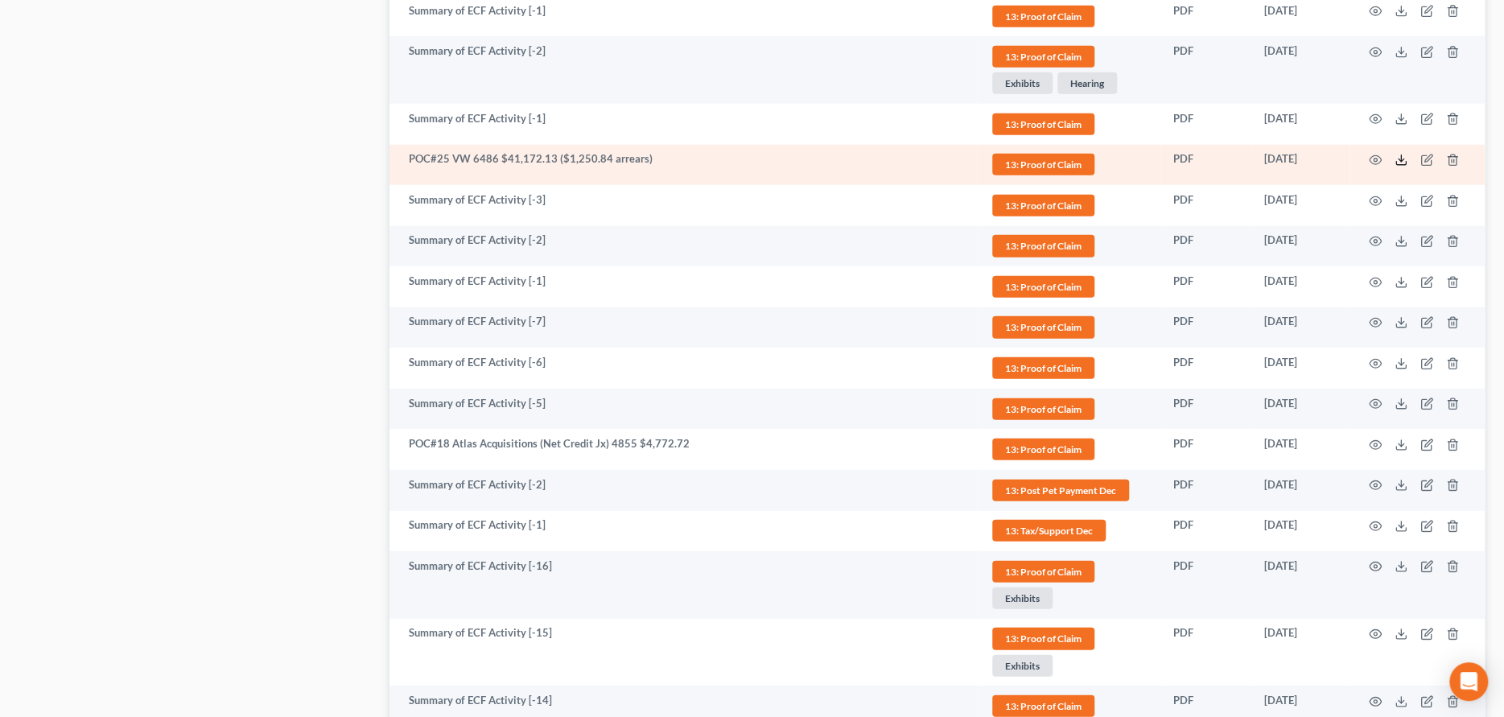
click at [1399, 159] on polyline at bounding box center [1401, 160] width 6 height 2
